Goal: Find specific page/section: Find specific page/section

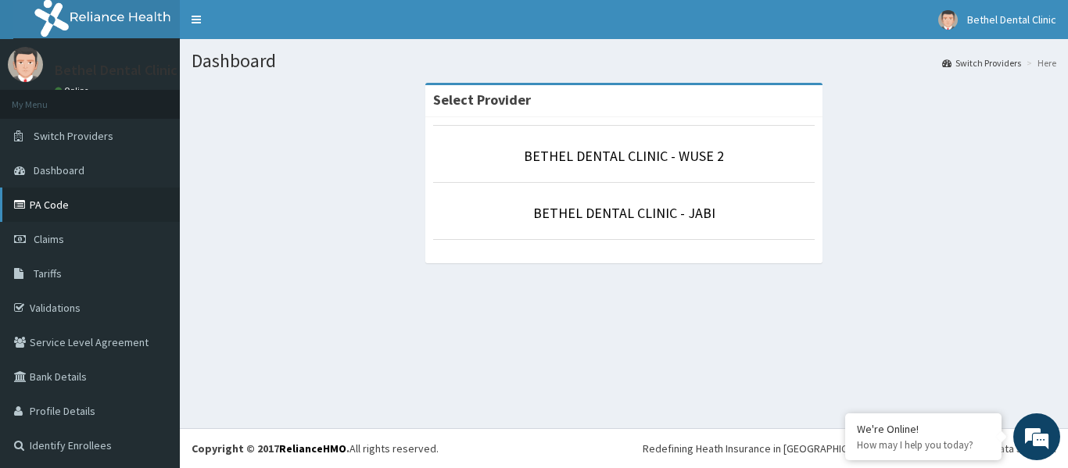
click at [54, 216] on link "PA Code" at bounding box center [90, 205] width 180 height 34
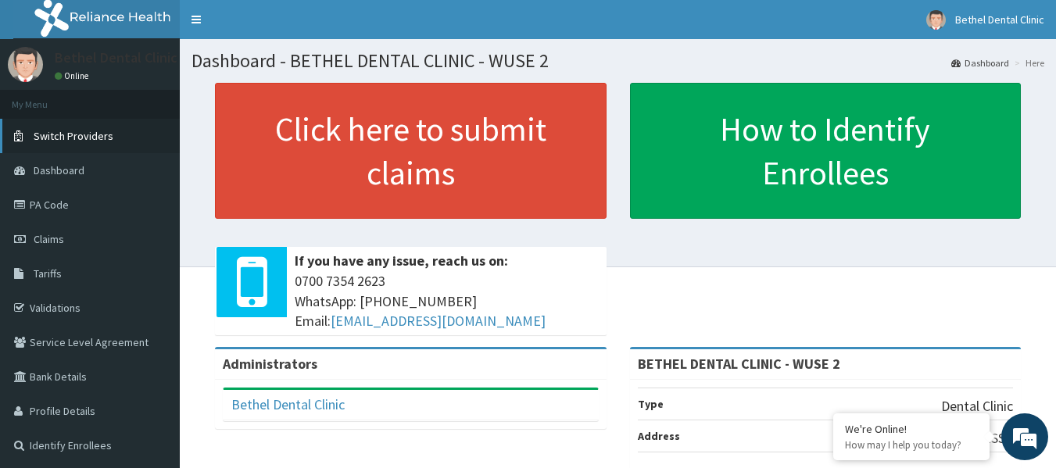
click at [96, 140] on span "Switch Providers" at bounding box center [74, 136] width 80 height 14
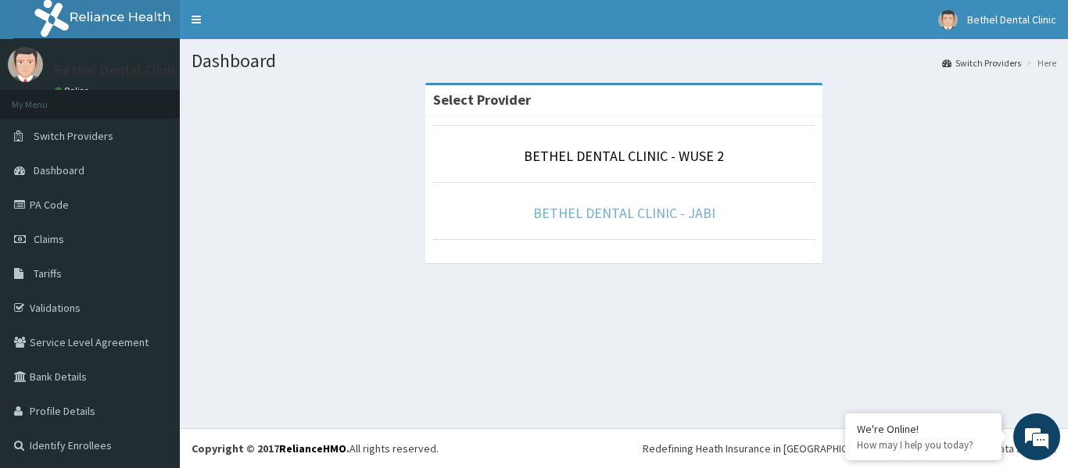
click at [685, 216] on link "BETHEL DENTAL CLINIC - JABI" at bounding box center [624, 213] width 182 height 18
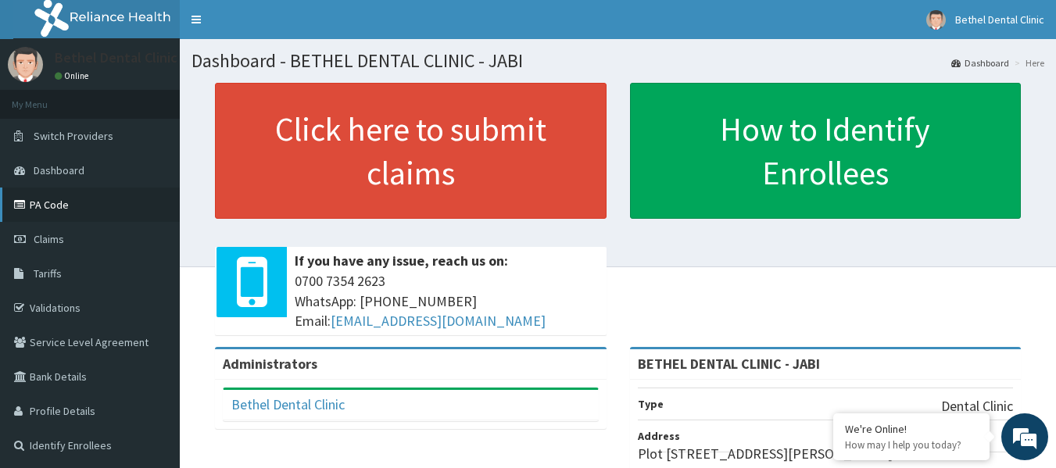
click at [60, 200] on link "PA Code" at bounding box center [90, 205] width 180 height 34
